Goal: Transaction & Acquisition: Purchase product/service

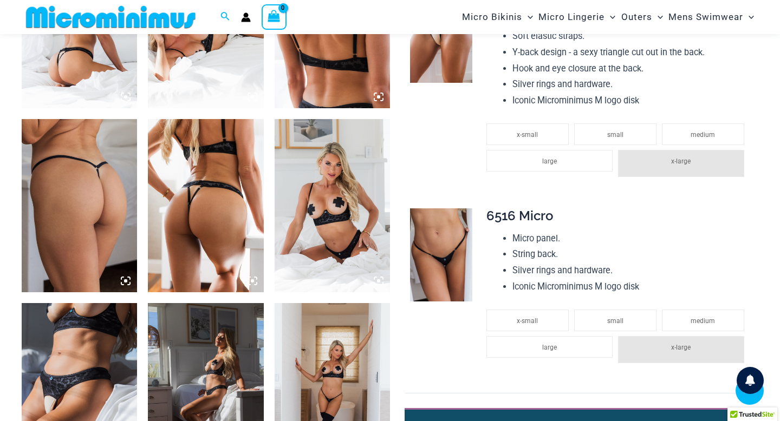
scroll to position [730, 0]
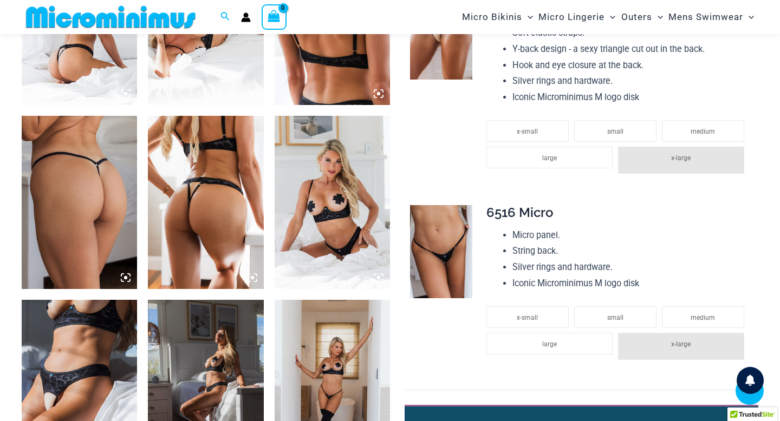
click at [171, 21] on img at bounding box center [111, 17] width 178 height 24
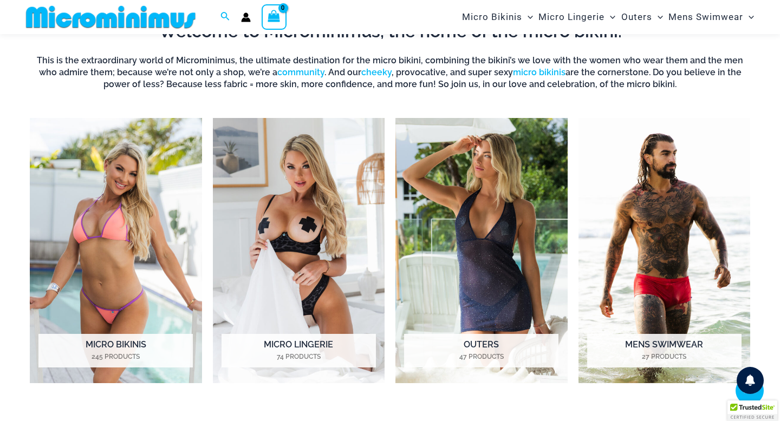
scroll to position [708, 0]
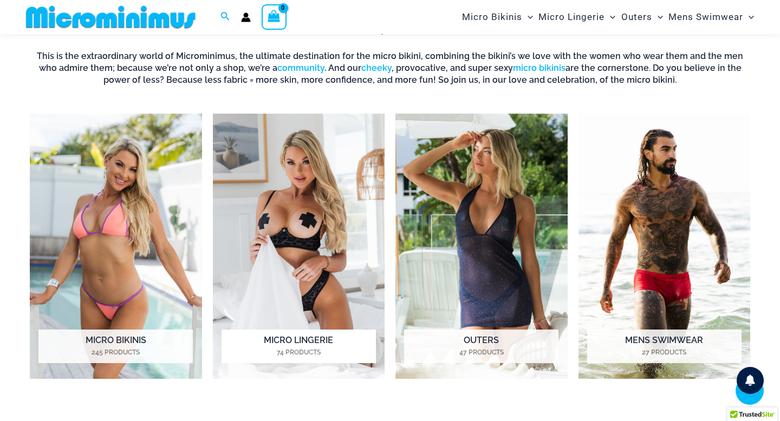
click at [322, 343] on h2 "Micro Lingerie 74 Products" at bounding box center [299, 347] width 154 height 34
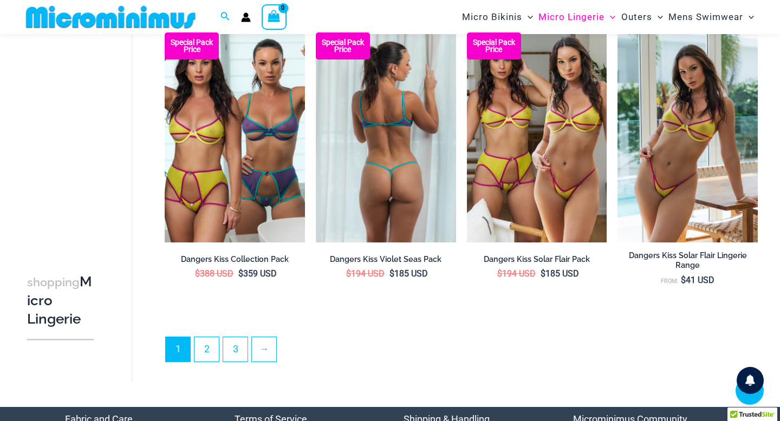
scroll to position [2399, 0]
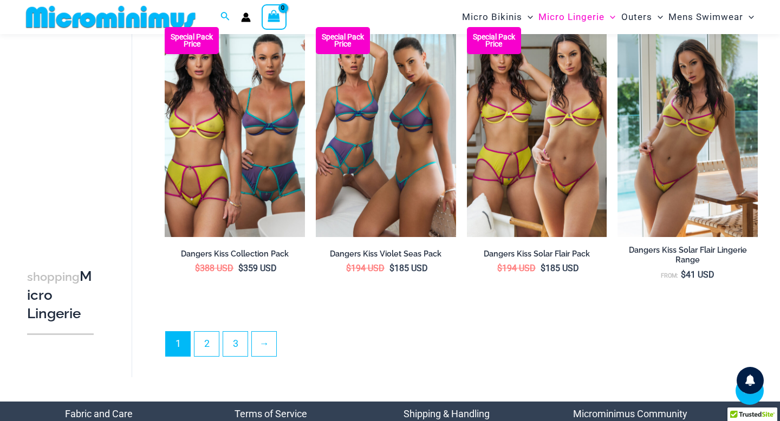
click at [274, 356] on ul "1 2 3 →" at bounding box center [461, 347] width 592 height 31
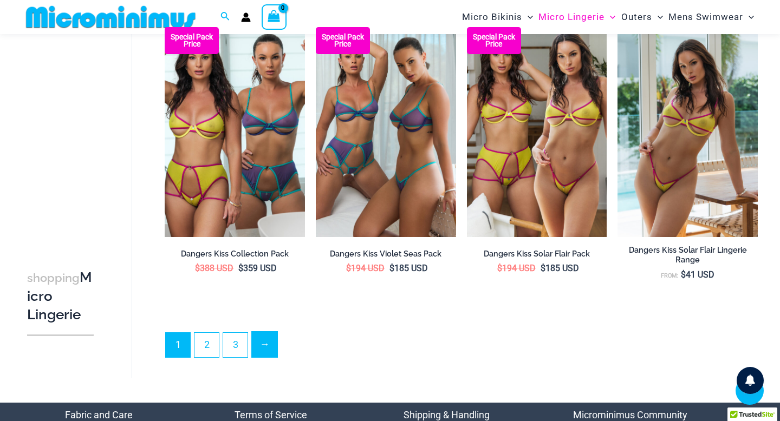
click at [270, 342] on link "→" at bounding box center [264, 344] width 25 height 25
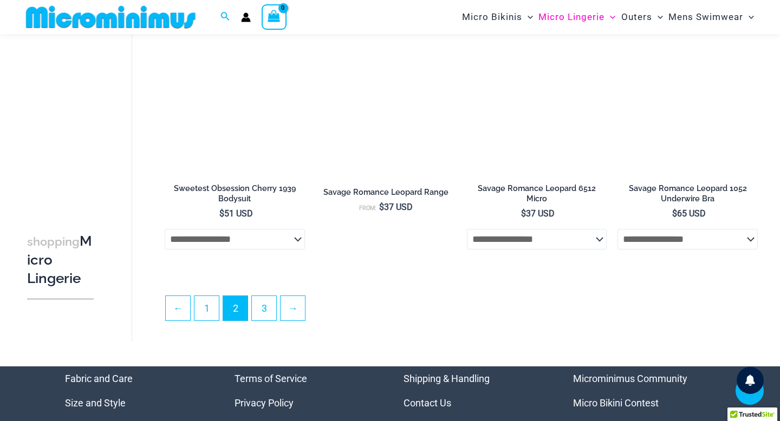
scroll to position [2389, 0]
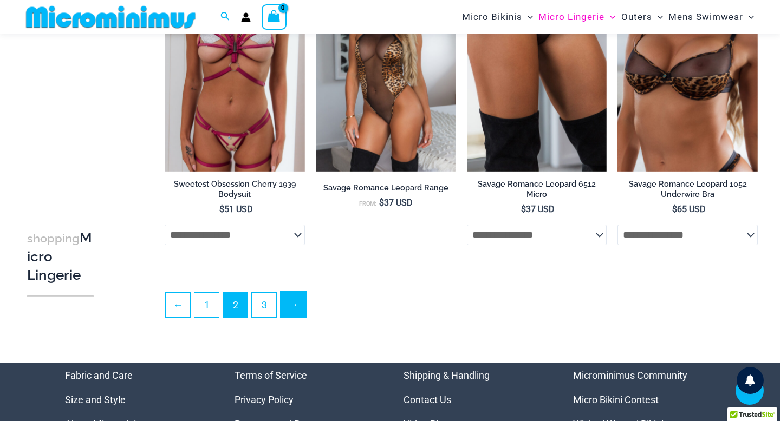
click at [297, 307] on link "→" at bounding box center [293, 304] width 25 height 25
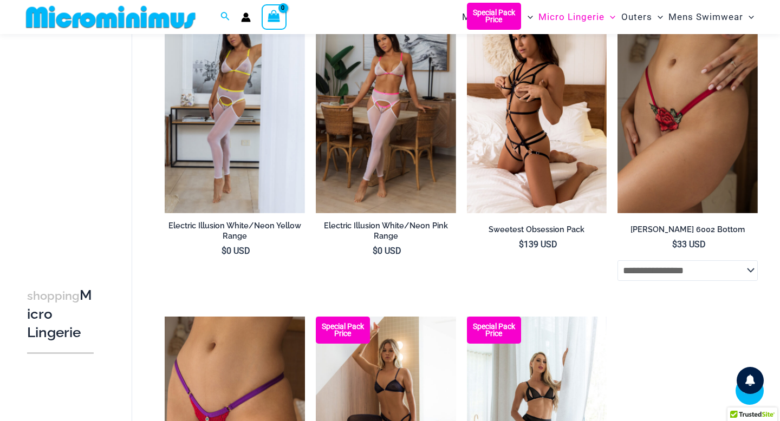
scroll to position [379, 0]
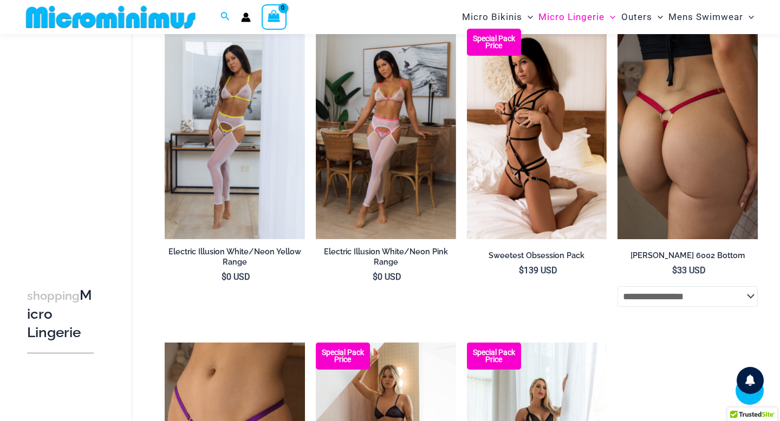
click at [708, 134] on img at bounding box center [688, 134] width 140 height 210
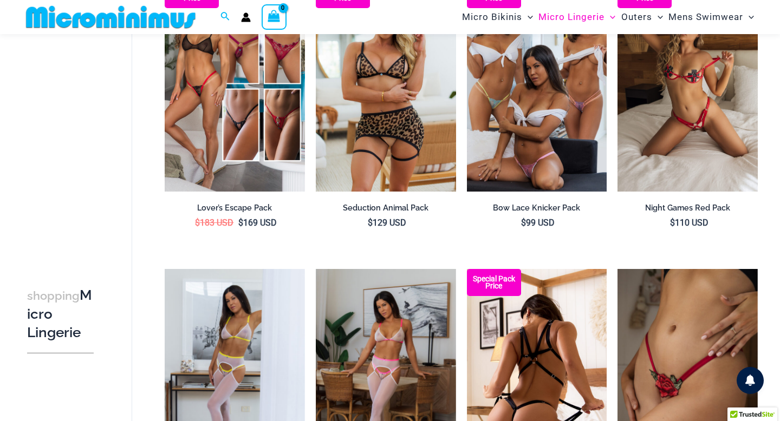
scroll to position [136, 0]
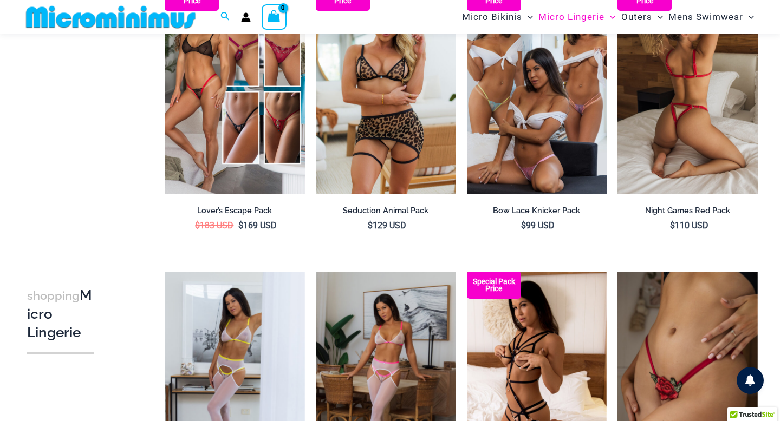
click at [697, 133] on img at bounding box center [688, 89] width 140 height 210
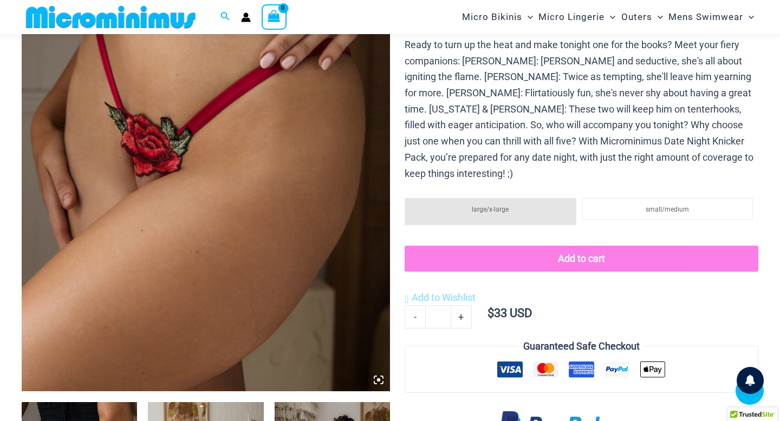
scroll to position [189, 0]
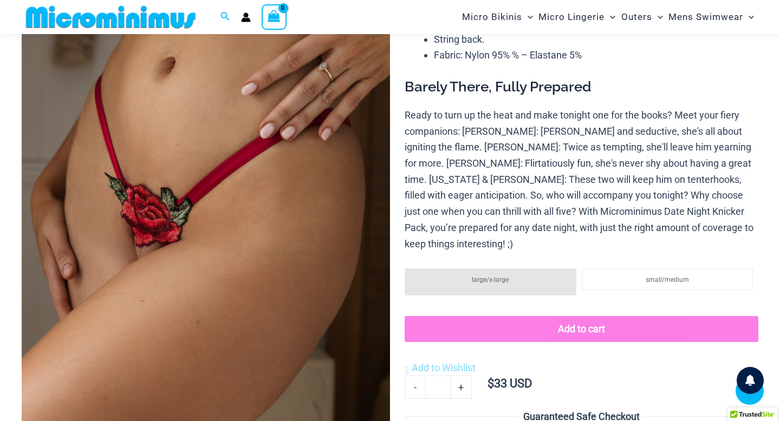
click at [114, 210] on img at bounding box center [206, 186] width 368 height 553
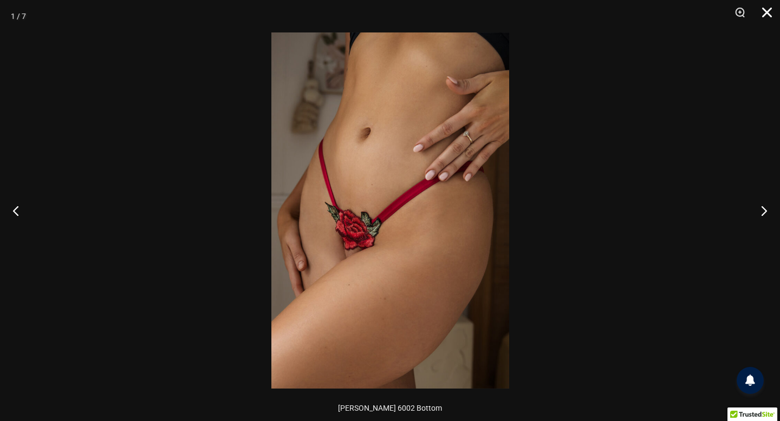
click at [770, 7] on button "Close" at bounding box center [763, 16] width 27 height 33
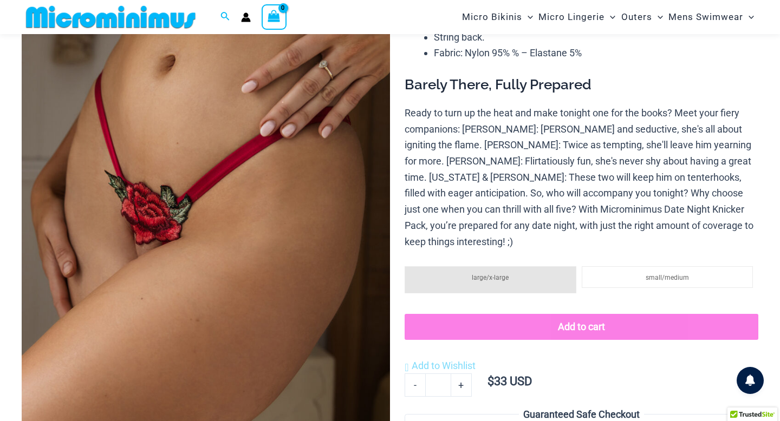
scroll to position [56, 0]
